Goal: Check status

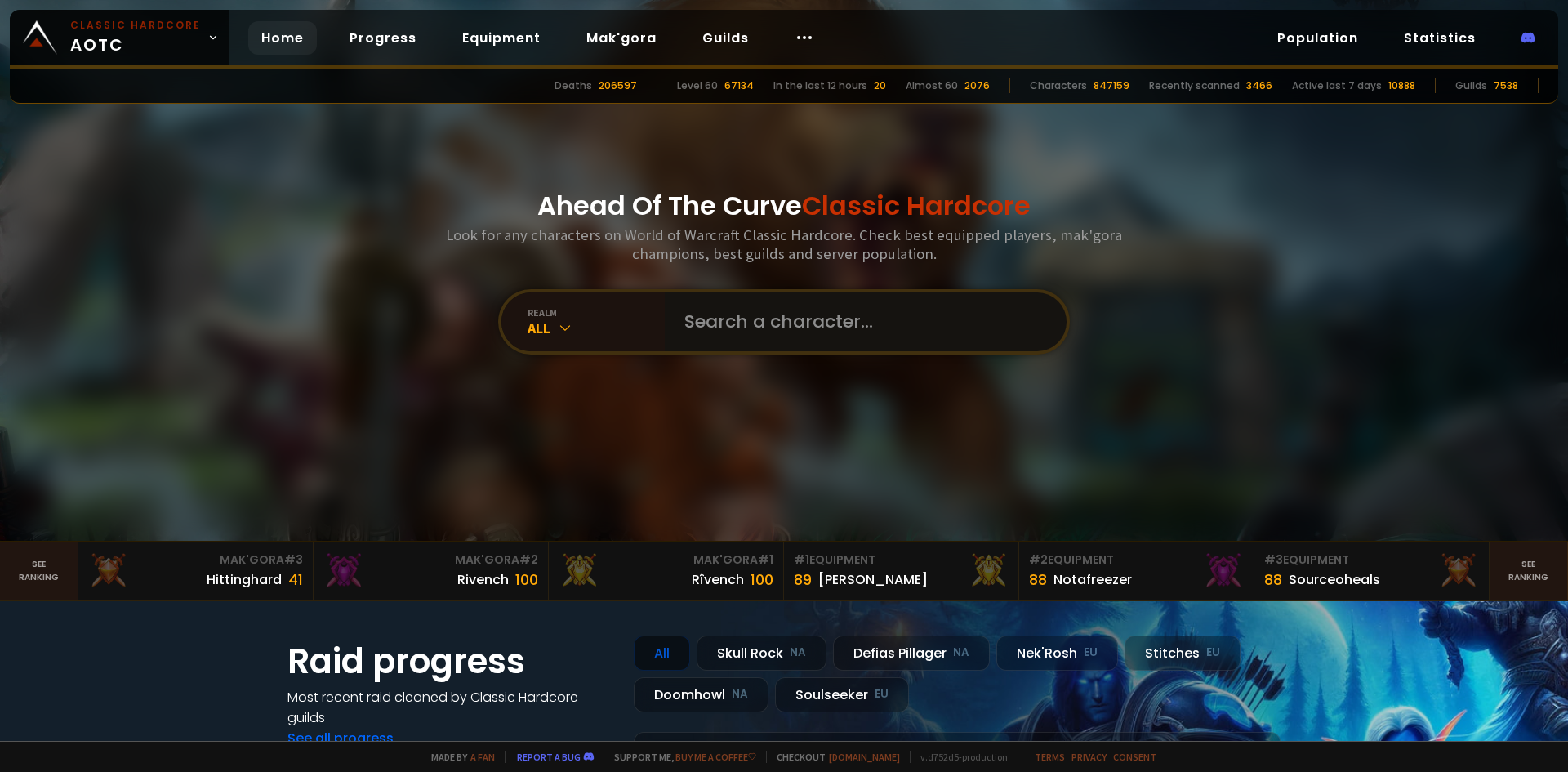
click at [740, 322] on input "text" at bounding box center [861, 322] width 372 height 59
click at [587, 322] on div "All" at bounding box center [597, 328] width 137 height 19
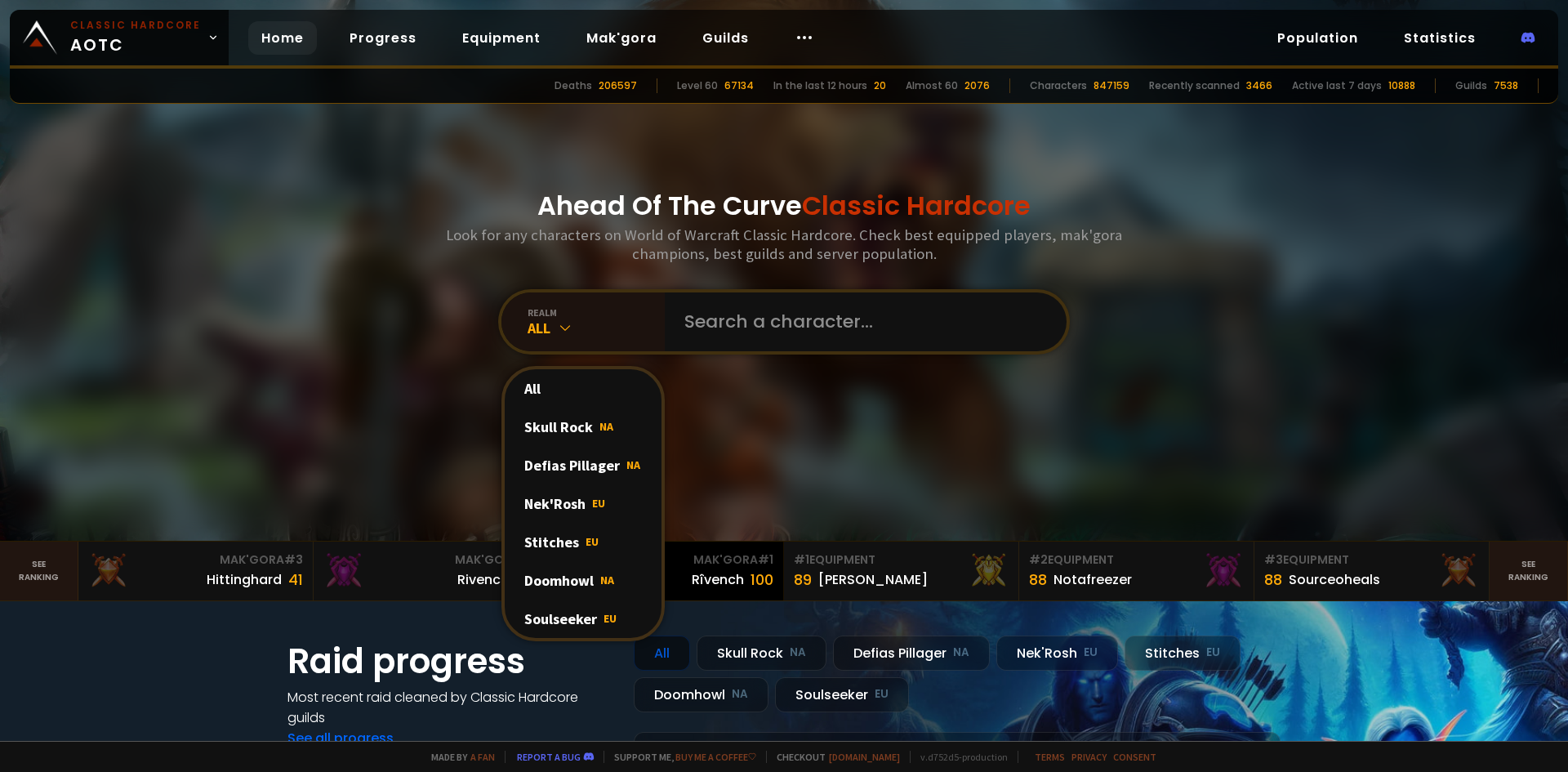
drag, startPoint x: 569, startPoint y: 616, endPoint x: 607, endPoint y: 549, distance: 77.0
click at [568, 616] on div "Soulseeker EU" at bounding box center [583, 618] width 157 height 39
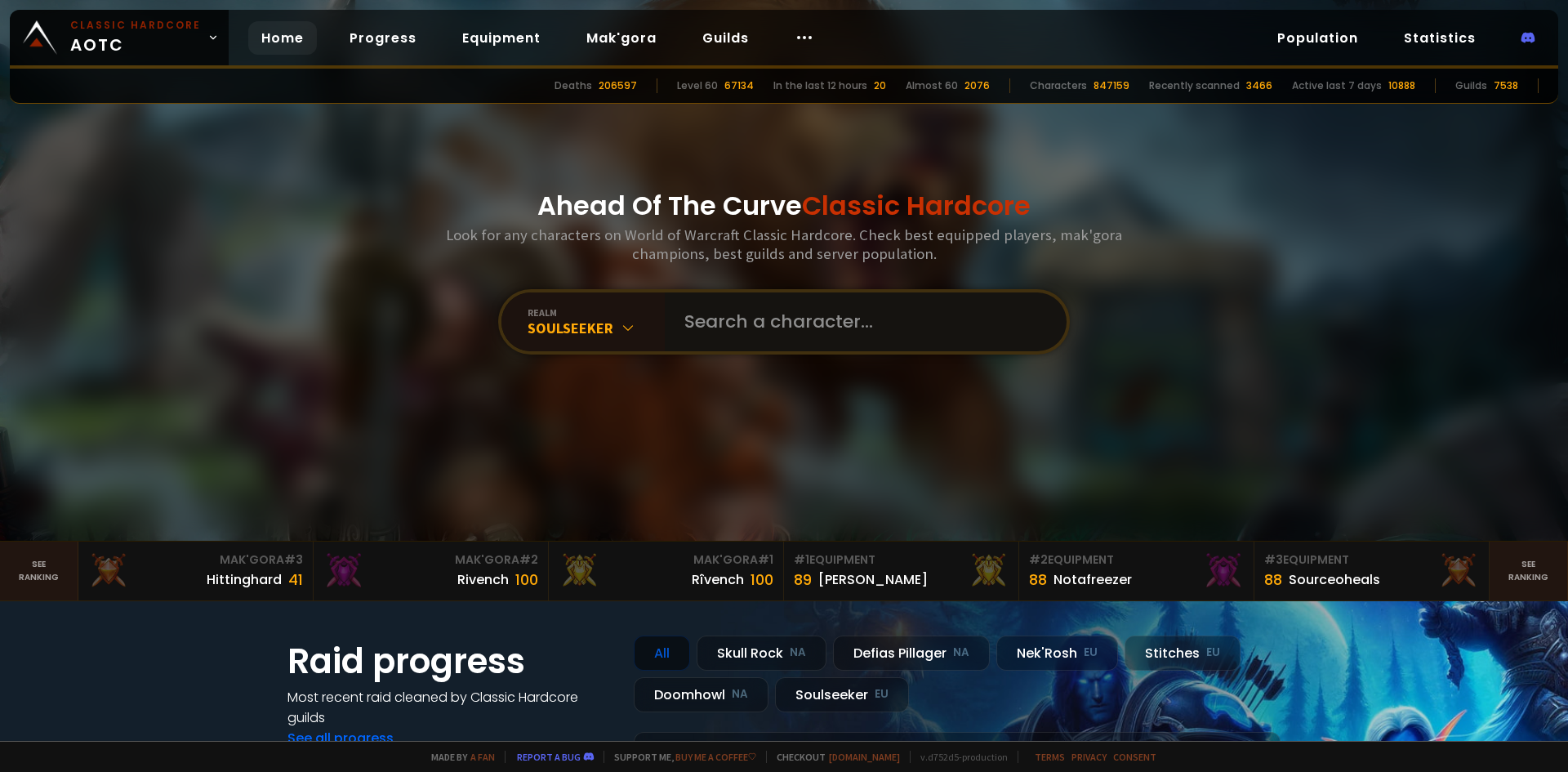
click at [726, 314] on input "text" at bounding box center [861, 322] width 372 height 59
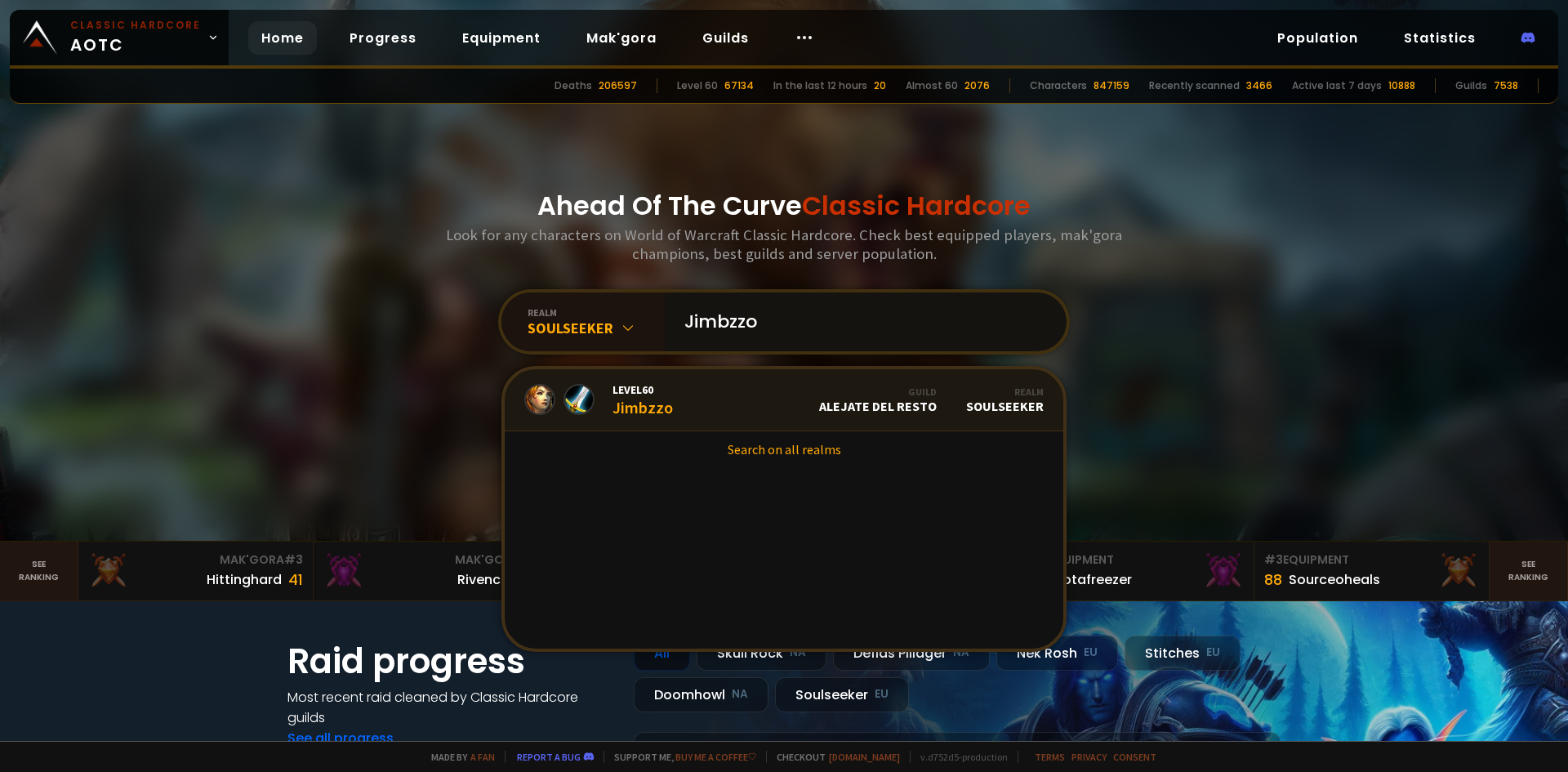
type input "Jimbzzo"
click at [698, 389] on link "Level 60 Jimbzzo Guild ALEJATE DEL RESTO Realm Soulseeker" at bounding box center [784, 400] width 559 height 62
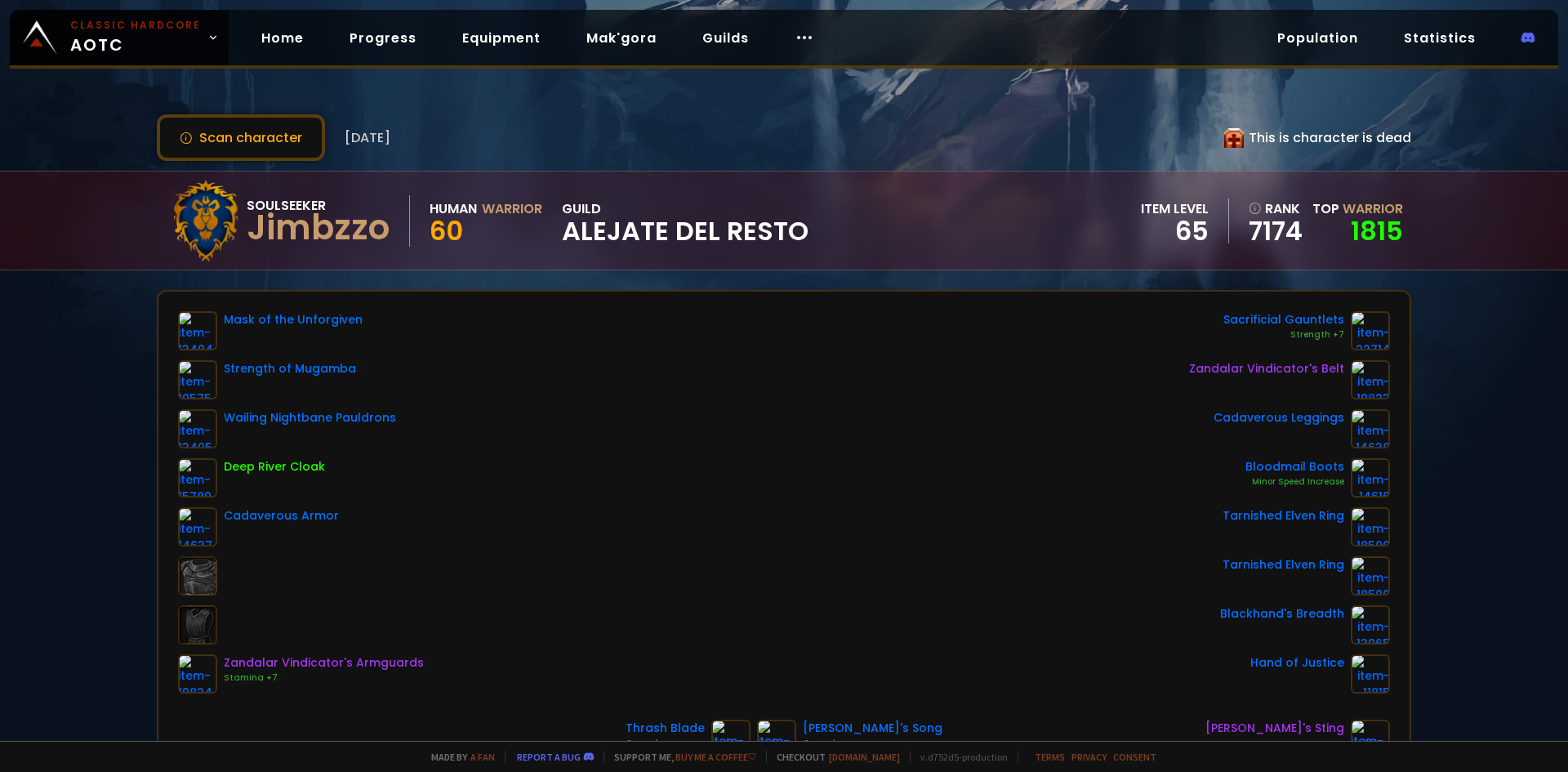
click at [1273, 131] on div "This is character is dead" at bounding box center [1318, 137] width 187 height 21
click at [277, 133] on button "Scan character" at bounding box center [241, 138] width 169 height 47
click at [299, 148] on button "Scan character" at bounding box center [241, 138] width 169 height 47
click at [99, 248] on div "Soulseeker Jimbzzo Human Warrior 60 guild ALEJATE DEL RESTO item level 65 rank …" at bounding box center [784, 220] width 1568 height 100
